Goal: Browse casually

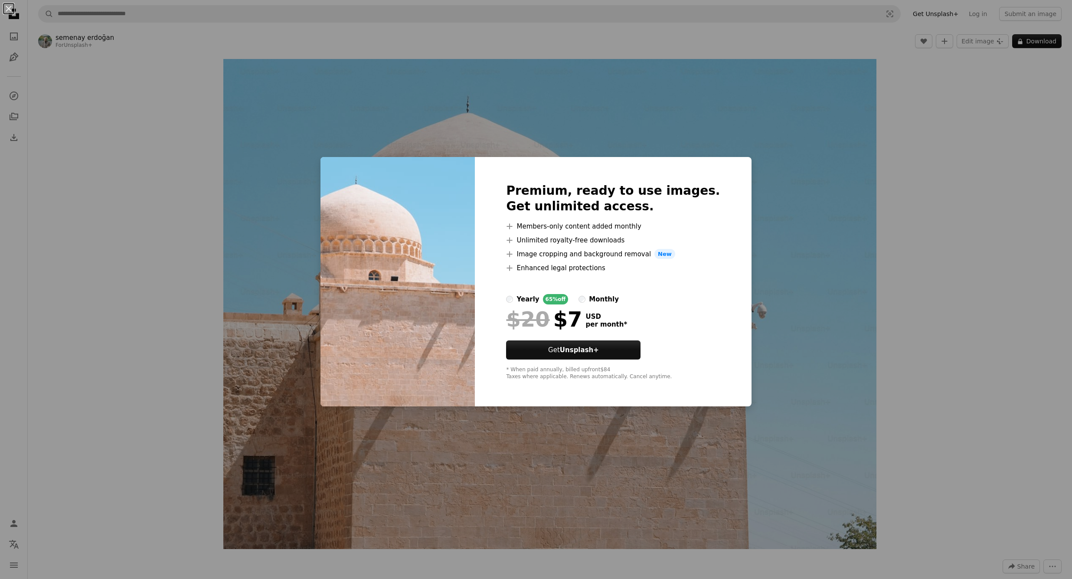
click at [619, 303] on div "monthly" at bounding box center [604, 299] width 30 height 10
click at [813, 244] on div "An X shape Premium, ready to use images. Get unlimited access. A plus sign Memb…" at bounding box center [536, 289] width 1072 height 579
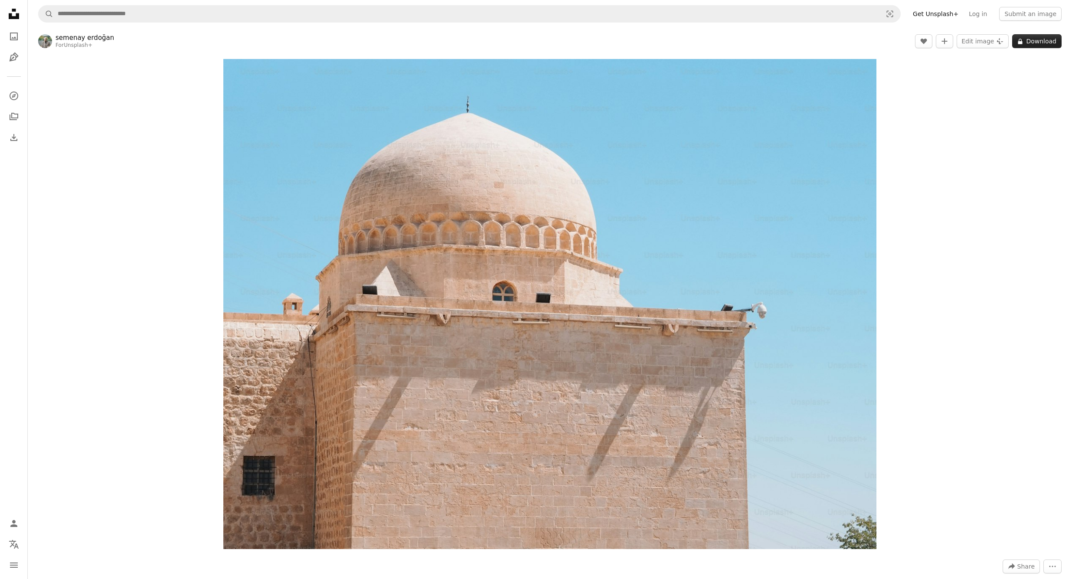
click at [1045, 39] on button "A lock Download" at bounding box center [1036, 41] width 49 height 14
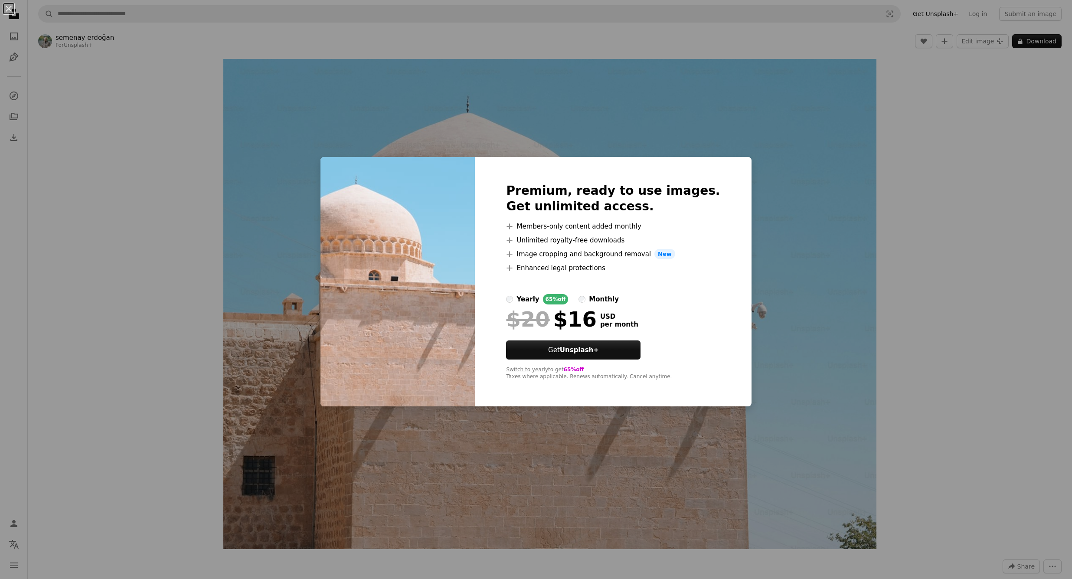
click at [797, 213] on div "An X shape Premium, ready to use images. Get unlimited access. A plus sign Memb…" at bounding box center [536, 289] width 1072 height 579
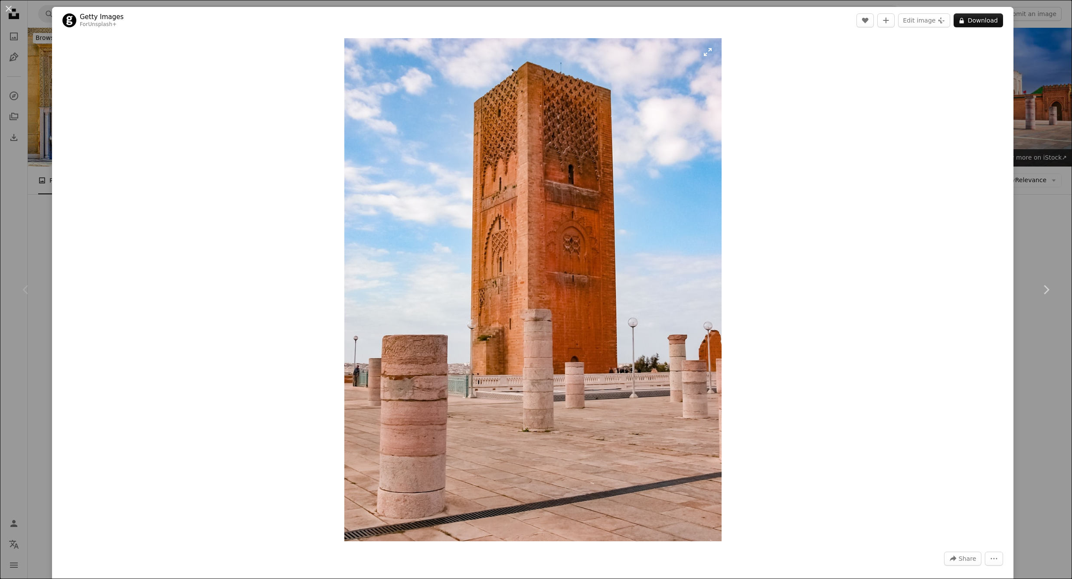
drag, startPoint x: 187, startPoint y: 317, endPoint x: 449, endPoint y: 544, distance: 346.5
click at [449, 541] on img "Zoom in on this image" at bounding box center [532, 289] width 377 height 503
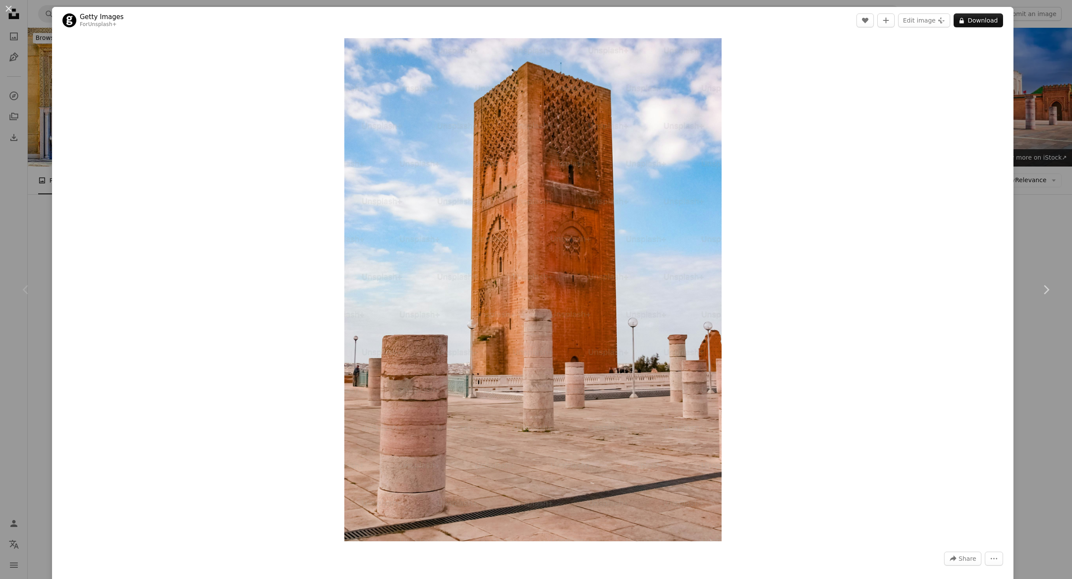
click at [249, 10] on header "Getty Images For Unsplash+ A heart A plus sign Edit image Plus sign for Unsplas…" at bounding box center [533, 20] width 962 height 27
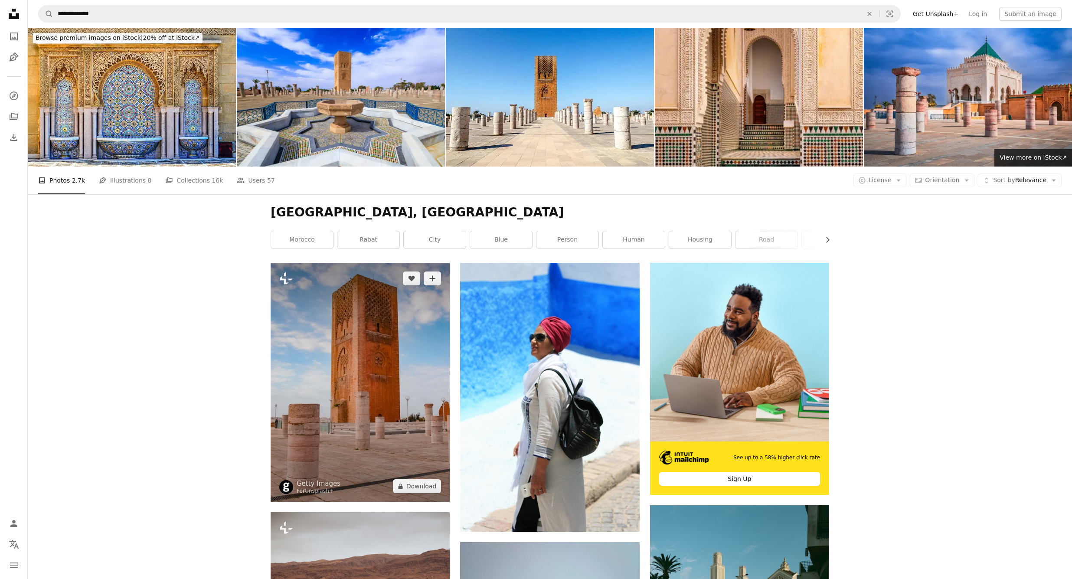
click at [271, 280] on img at bounding box center [360, 382] width 179 height 239
